Goal: Task Accomplishment & Management: Complete application form

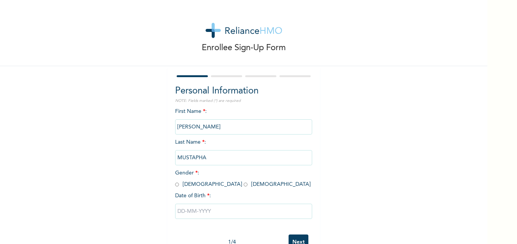
click at [175, 187] on input "radio" at bounding box center [177, 184] width 4 height 7
radio input "true"
click at [202, 210] on input "text" at bounding box center [243, 211] width 137 height 15
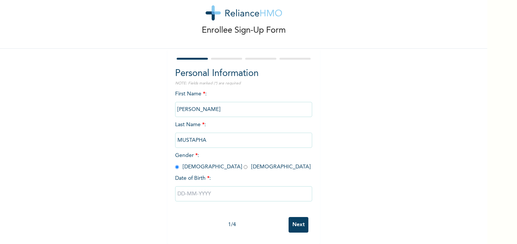
select select "8"
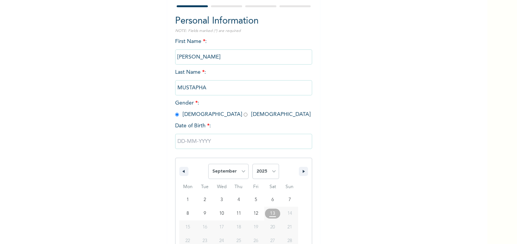
scroll to position [102, 0]
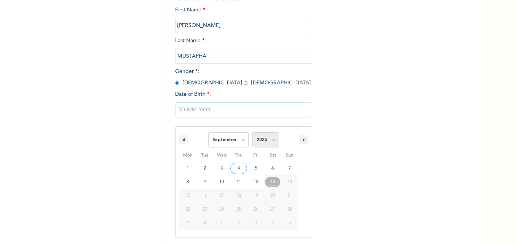
click at [269, 143] on select "2025 2024 2023 2022 2021 2020 2019 2018 2017 2016 2015 2014 2013 2012 2011 2010…" at bounding box center [265, 139] width 27 height 15
select select "1988"
click at [252, 133] on select "2025 2024 2023 2022 2021 2020 2019 2018 2017 2016 2015 2014 2013 2012 2011 2010…" at bounding box center [265, 139] width 27 height 15
click at [241, 142] on select "January February March April May June July August September October November De…" at bounding box center [228, 139] width 40 height 15
select select "1"
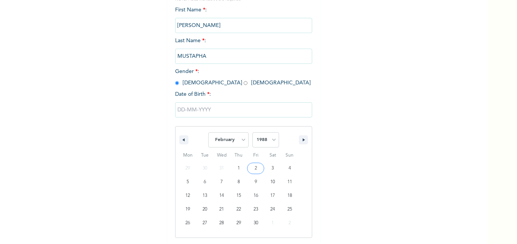
click at [208, 133] on select "January February March April May June July August September October November De…" at bounding box center [228, 139] width 40 height 15
type input "[DATE]"
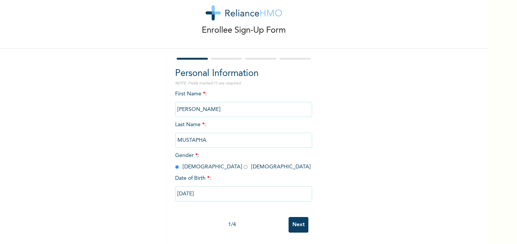
click at [289, 221] on input "Next" at bounding box center [298, 225] width 20 height 16
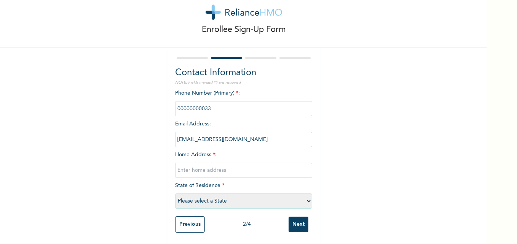
click at [216, 105] on input "phone" at bounding box center [243, 108] width 137 height 15
click at [213, 102] on input "phone" at bounding box center [243, 108] width 137 height 15
click at [210, 169] on input "text" at bounding box center [243, 170] width 137 height 15
type input "[STREET_ADDRESS][PERSON_NAME]"
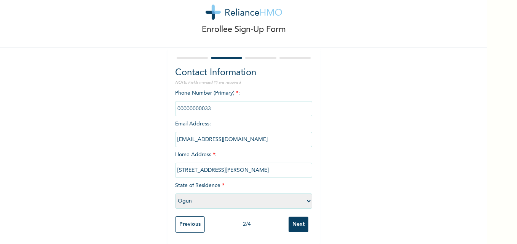
click at [299, 198] on select "Please select a State [PERSON_NAME] (FCT) [PERSON_NAME] Ibom [GEOGRAPHIC_DATA] …" at bounding box center [243, 201] width 137 height 15
select select "15"
click at [175, 194] on select "Please select a State [PERSON_NAME] (FCT) [PERSON_NAME] Ibom [GEOGRAPHIC_DATA] …" at bounding box center [243, 201] width 137 height 15
click at [213, 105] on input "phone" at bounding box center [243, 108] width 137 height 15
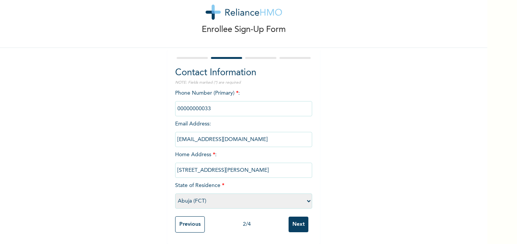
click at [213, 105] on input "phone" at bounding box center [243, 108] width 137 height 15
click at [297, 218] on input "Next" at bounding box center [298, 225] width 20 height 16
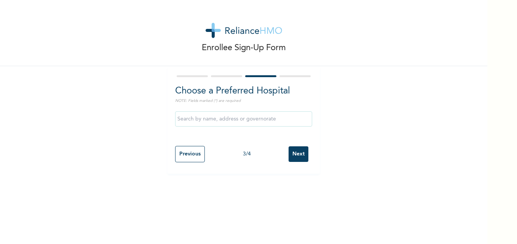
scroll to position [0, 0]
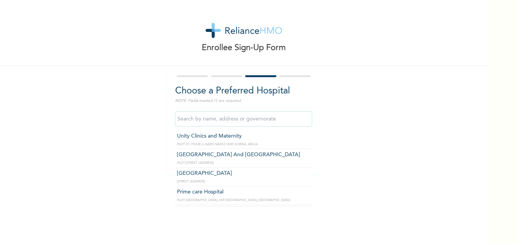
click at [209, 118] on input "text" at bounding box center [243, 119] width 137 height 15
type input "i"
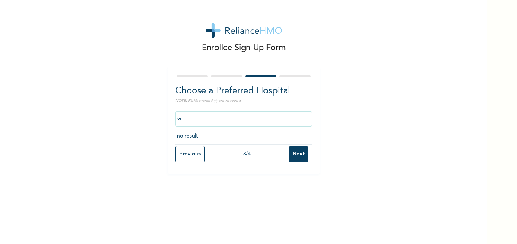
type input "v"
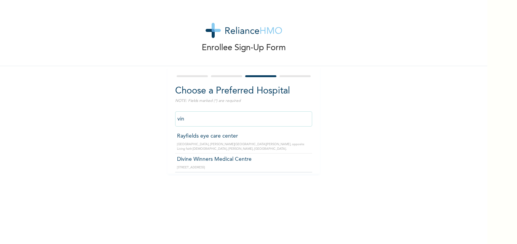
click at [237, 117] on input "vin" at bounding box center [243, 119] width 137 height 15
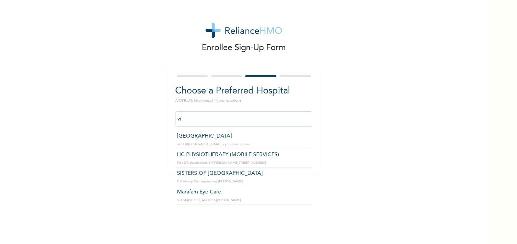
type input "v"
type input "Unity Clinics and Maternity"
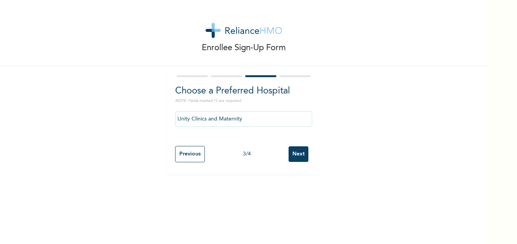
click at [291, 157] on input "Next" at bounding box center [298, 155] width 20 height 16
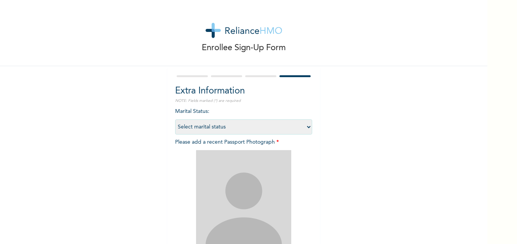
click at [302, 130] on select "Select marital status [DEMOGRAPHIC_DATA] Married [DEMOGRAPHIC_DATA] Widow/[DEMO…" at bounding box center [243, 126] width 137 height 15
select select "2"
click at [175, 119] on select "Select marital status [DEMOGRAPHIC_DATA] Married [DEMOGRAPHIC_DATA] Widow/[DEMO…" at bounding box center [243, 126] width 137 height 15
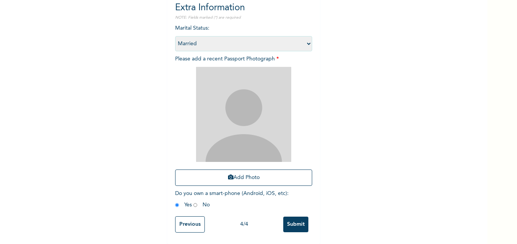
scroll to position [89, 0]
click at [234, 170] on button "Add Photo" at bounding box center [243, 178] width 137 height 16
click at [241, 175] on button "Add Photo" at bounding box center [243, 178] width 137 height 16
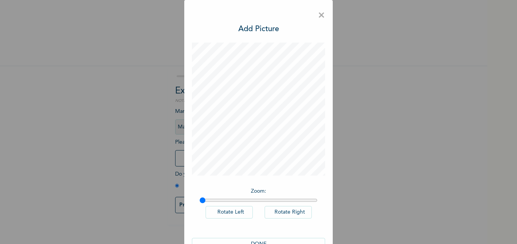
scroll to position [21, 0]
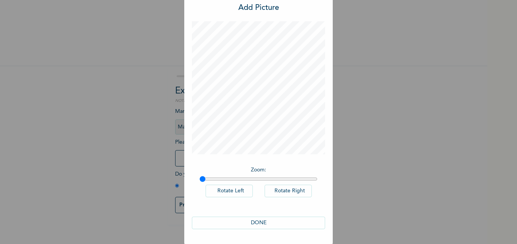
click at [277, 225] on button "DONE" at bounding box center [258, 223] width 133 height 13
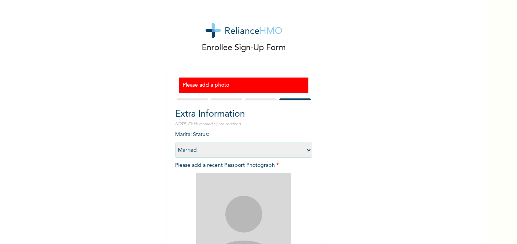
scroll to position [112, 0]
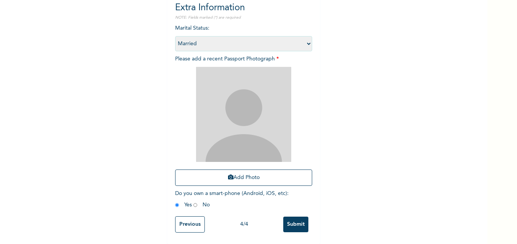
click at [376, 100] on div "Enrollee Sign-Up Form Please add a photo Extra Information NOTE: Fields marked …" at bounding box center [243, 68] width 487 height 351
click at [243, 171] on button "Add Photo" at bounding box center [243, 178] width 137 height 16
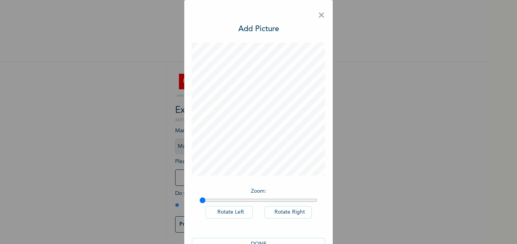
click at [511, 234] on div "× Add Picture Zoom : Rotate Left Rotate Right DONE" at bounding box center [258, 122] width 517 height 244
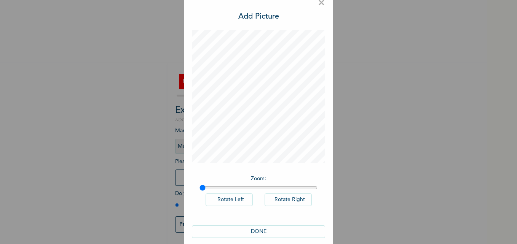
scroll to position [21, 0]
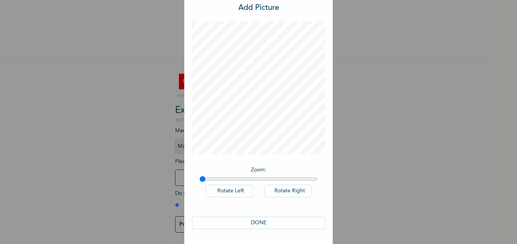
click at [290, 220] on button "DONE" at bounding box center [258, 223] width 133 height 13
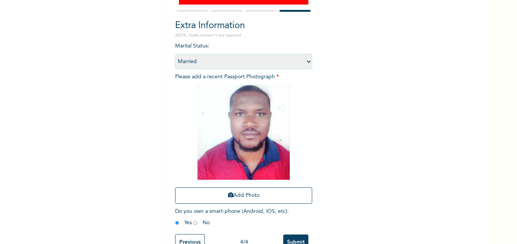
scroll to position [112, 0]
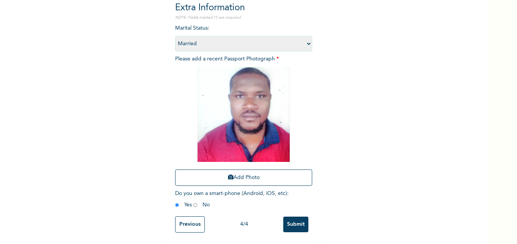
click at [288, 218] on input "Submit" at bounding box center [295, 225] width 25 height 16
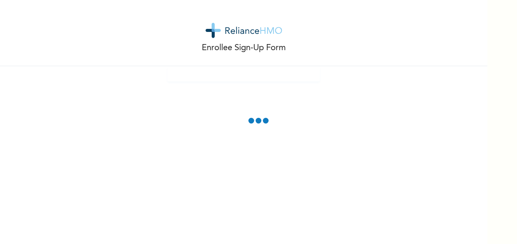
scroll to position [0, 0]
